Goal: Task Accomplishment & Management: Manage account settings

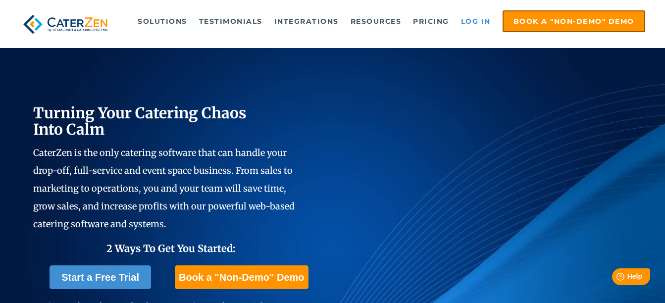
click at [470, 23] on link "Log in" at bounding box center [476, 21] width 40 height 20
click at [477, 19] on link "Log in" at bounding box center [476, 21] width 40 height 20
click at [476, 18] on link "Log in" at bounding box center [476, 21] width 40 height 20
